Goal: Task Accomplishment & Management: Manage account settings

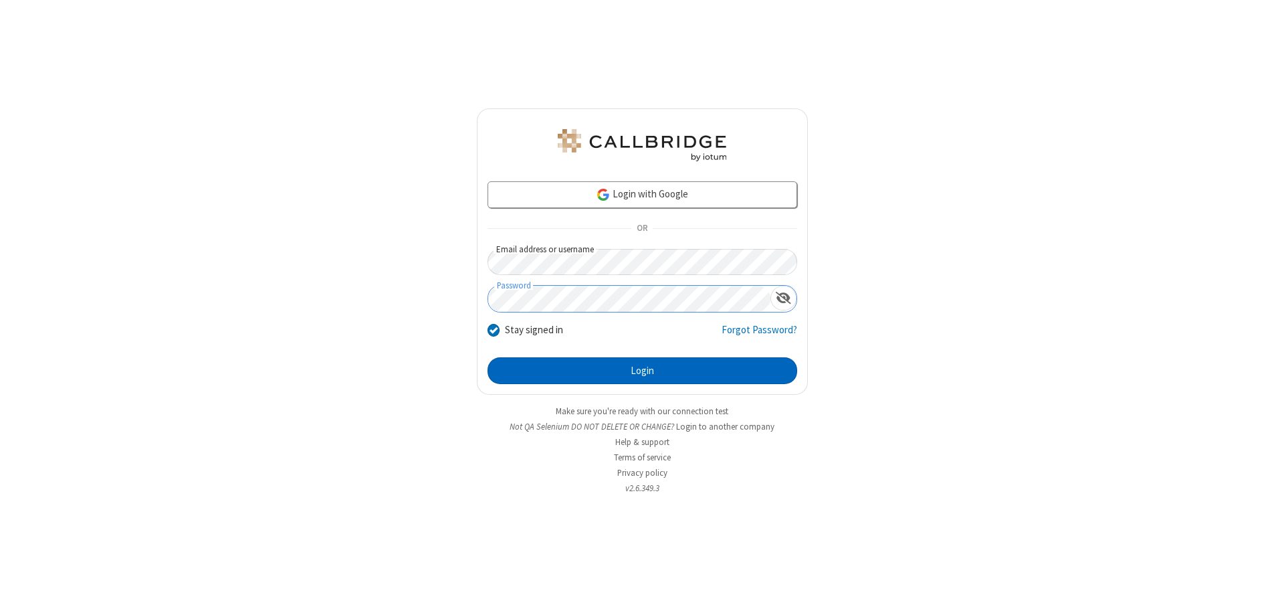
click at [642, 371] on button "Login" at bounding box center [643, 370] width 310 height 27
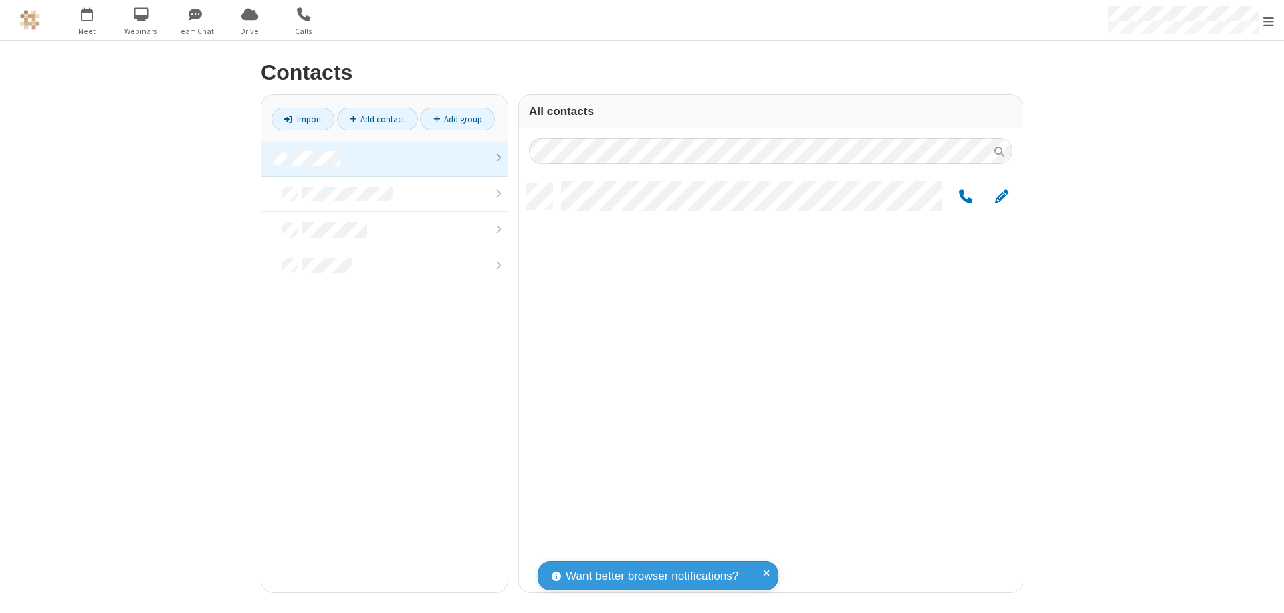
scroll to position [408, 494]
click at [385, 158] on link at bounding box center [385, 158] width 246 height 36
click at [1002, 196] on span "Edit" at bounding box center [1001, 197] width 13 height 17
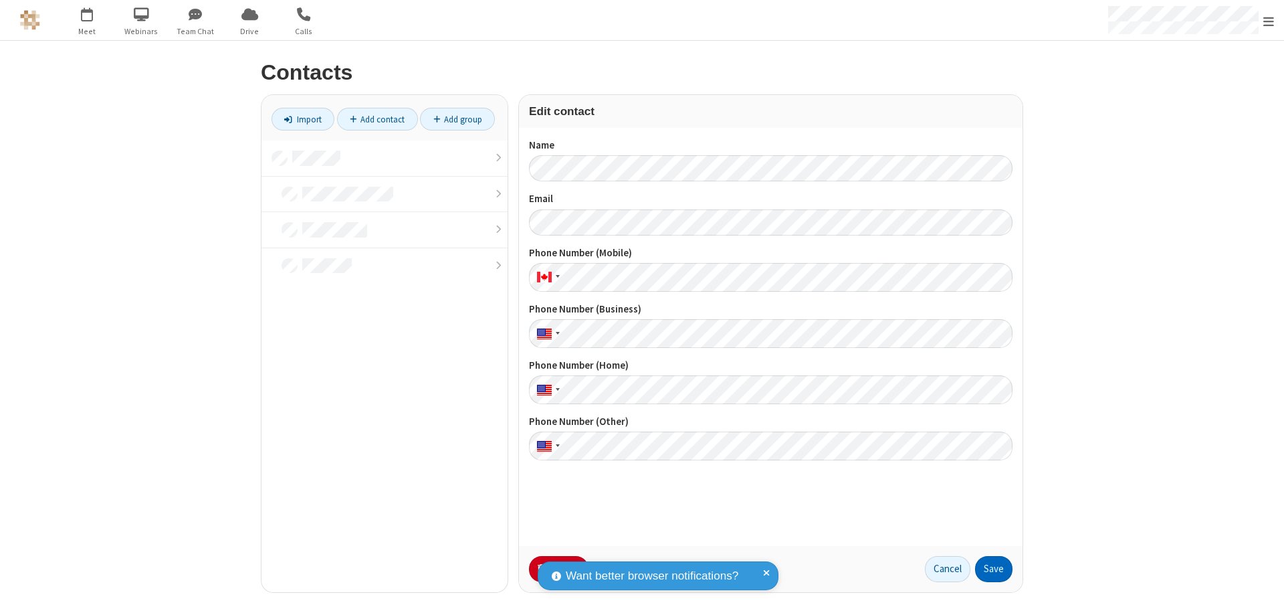
click at [994, 569] on button "Save" at bounding box center [993, 569] width 37 height 27
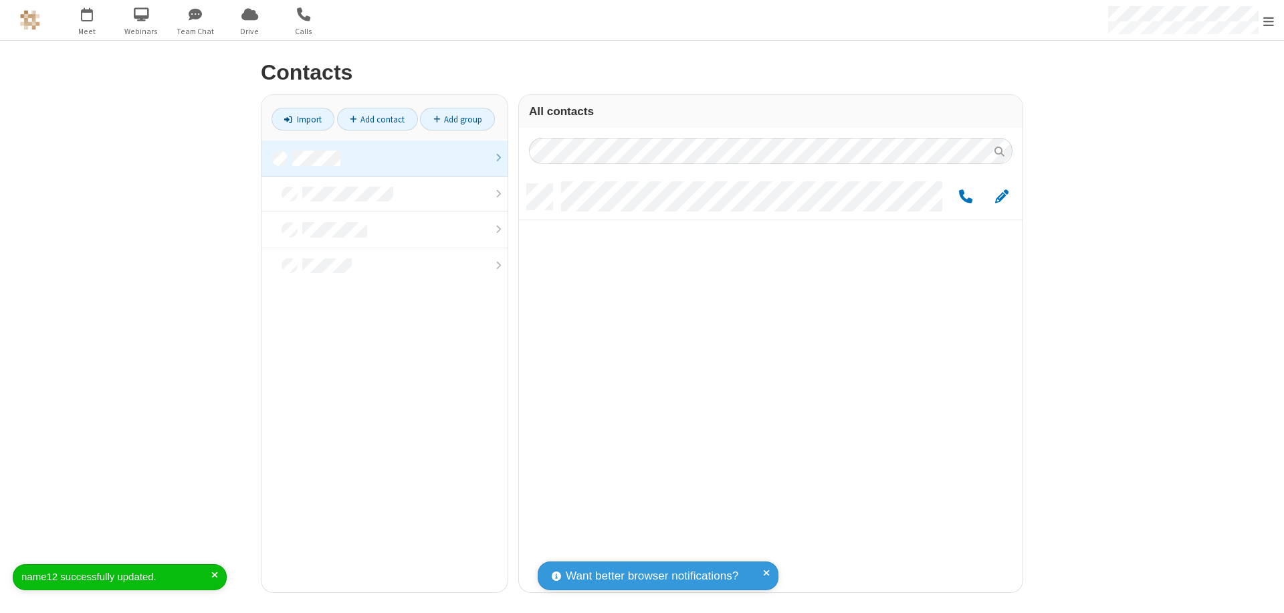
scroll to position [408, 494]
